Goal: Task Accomplishment & Management: Manage account settings

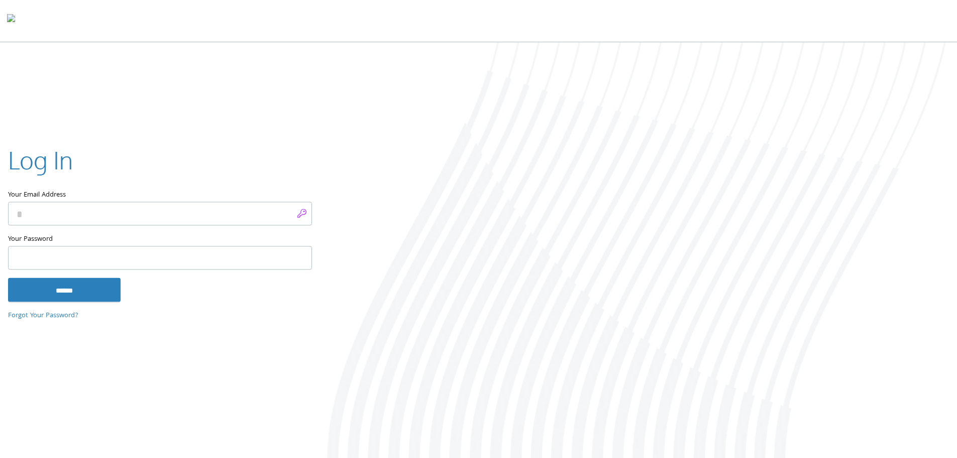
click at [297, 214] on input "Your Email Address" at bounding box center [160, 213] width 304 height 24
type input "**********"
click at [85, 287] on input "******" at bounding box center [64, 289] width 113 height 24
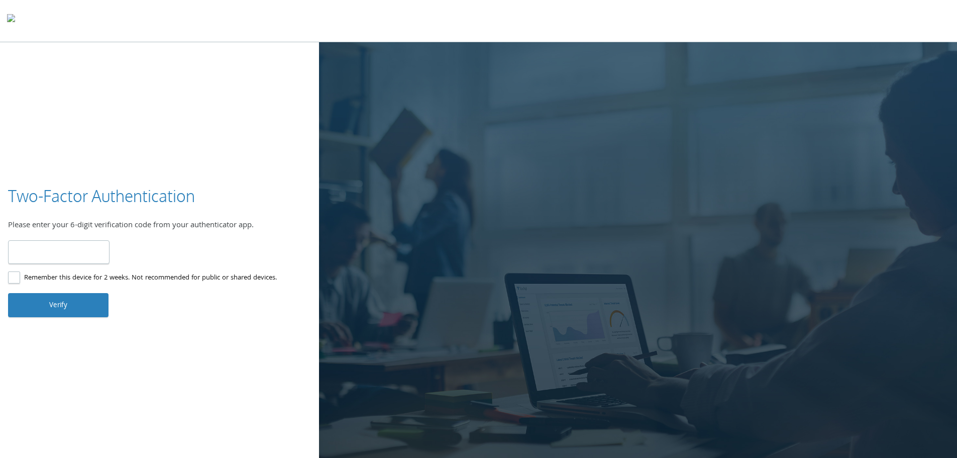
type input "******"
